Goal: Information Seeking & Learning: Learn about a topic

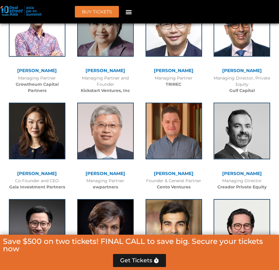
scroll to position [2859, 0]
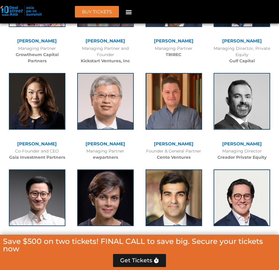
click at [29, 13] on img at bounding box center [21, 11] width 42 height 10
click at [25, 13] on img at bounding box center [21, 11] width 42 height 10
click at [30, 13] on img at bounding box center [21, 11] width 42 height 10
click at [127, 14] on icon "Menu Toggle" at bounding box center [129, 12] width 7 height 7
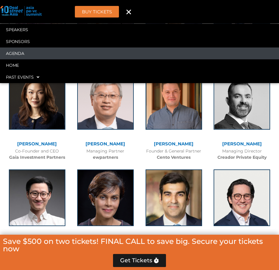
click at [19, 56] on link "Agenda" at bounding box center [139, 53] width 279 height 12
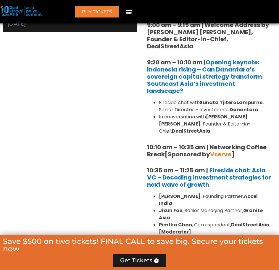
scroll to position [515, 0]
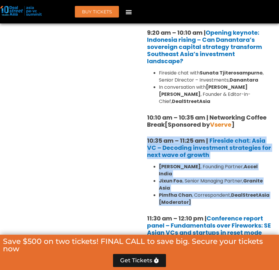
drag, startPoint x: 144, startPoint y: 116, endPoint x: 191, endPoint y: 181, distance: 80.2
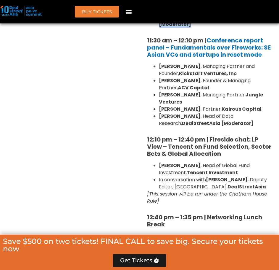
scroll to position [545, 0]
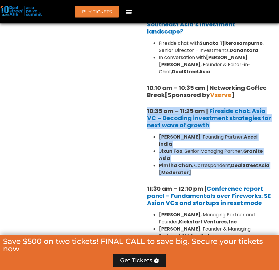
click at [235, 148] on li "[PERSON_NAME] , Senior Managing Partner, Granite Asia" at bounding box center [215, 155] width 113 height 14
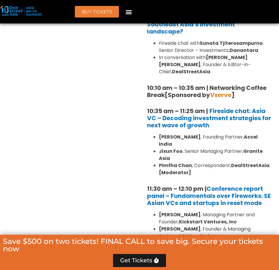
scroll to position [486, 0]
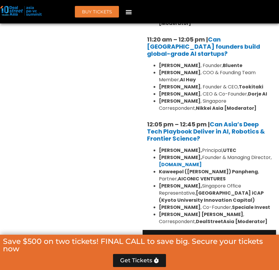
scroll to position [1671, 0]
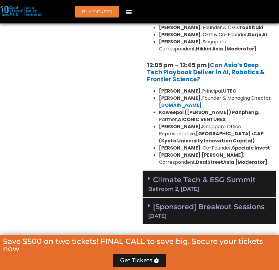
click at [148, 170] on div "Climate Tech & ESG Summit Ballroom 2, [DATE]" at bounding box center [210, 183] width 134 height 27
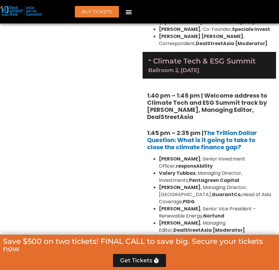
scroll to position [1819, 0]
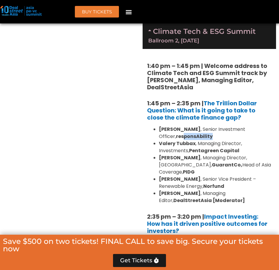
drag, startPoint x: 160, startPoint y: 74, endPoint x: 186, endPoint y: 67, distance: 26.9
click at [186, 126] on ul "[PERSON_NAME] , Senior Investment Officer, responsAbility [PERSON_NAME] , Manag…" at bounding box center [209, 165] width 125 height 78
click at [184, 140] on b "Valery Tubbax" at bounding box center [177, 143] width 37 height 7
drag, startPoint x: 194, startPoint y: 72, endPoint x: 159, endPoint y: 70, distance: 35.0
click at [159, 140] on b "Valery Tubbax" at bounding box center [177, 143] width 37 height 7
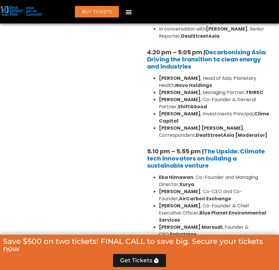
scroll to position [2263, 0]
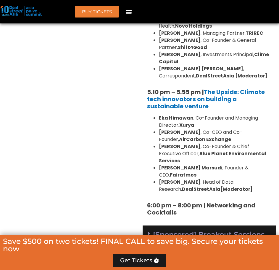
click at [149, 231] on icon at bounding box center [149, 233] width 2 height 5
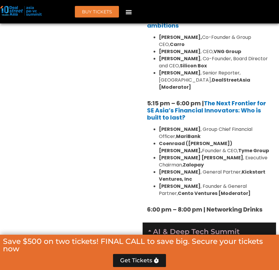
scroll to position [1226, 0]
